Goal: Find contact information: Find contact information

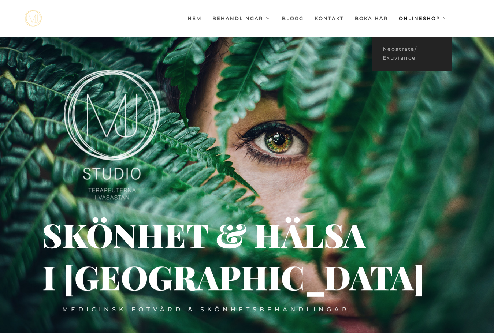
click at [430, 21] on link "Onlineshop" at bounding box center [422, 18] width 49 height 37
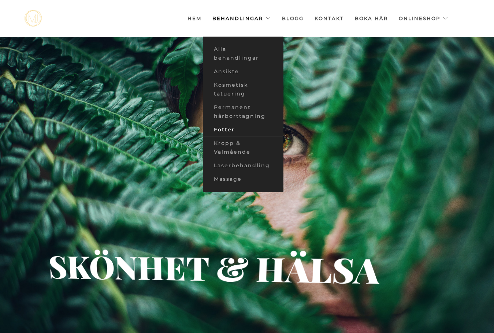
click at [231, 129] on link "Fötter" at bounding box center [243, 130] width 81 height 14
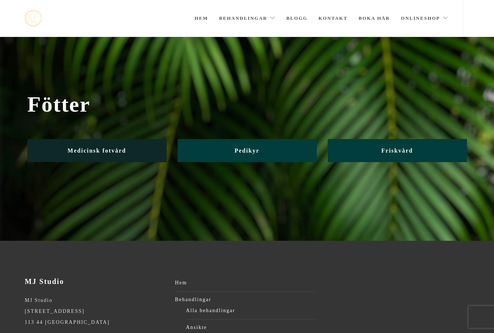
click at [139, 147] on link "Medicinsk fotvård" at bounding box center [96, 150] width 139 height 23
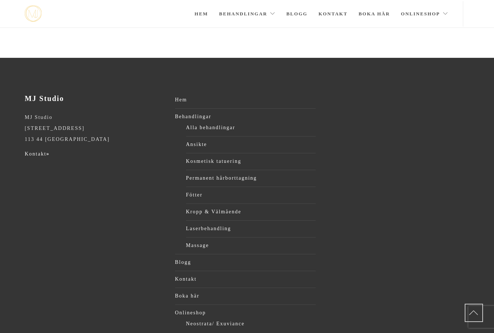
scroll to position [1328, 0]
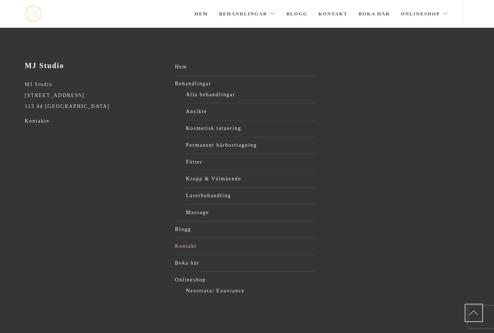
click at [183, 250] on link "Kontakt" at bounding box center [245, 246] width 141 height 11
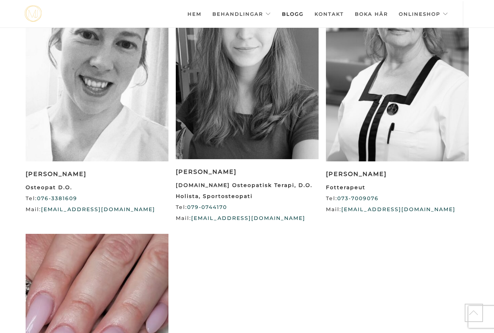
scroll to position [1206, 0]
